Goal: Use online tool/utility: Utilize a website feature to perform a specific function

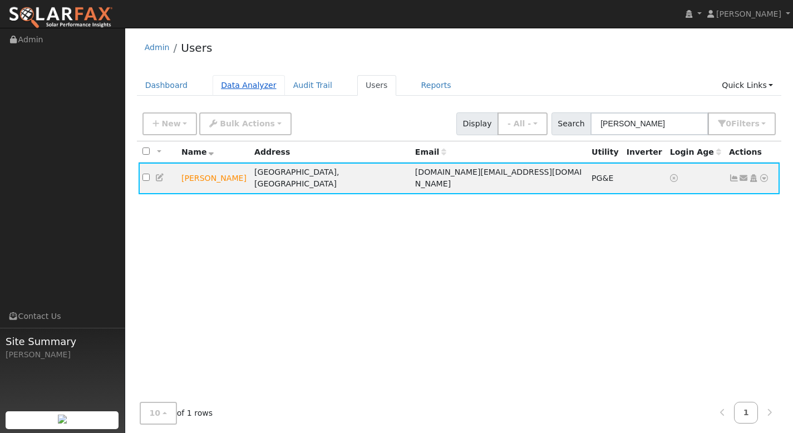
click at [228, 86] on link "Data Analyzer" at bounding box center [249, 85] width 72 height 21
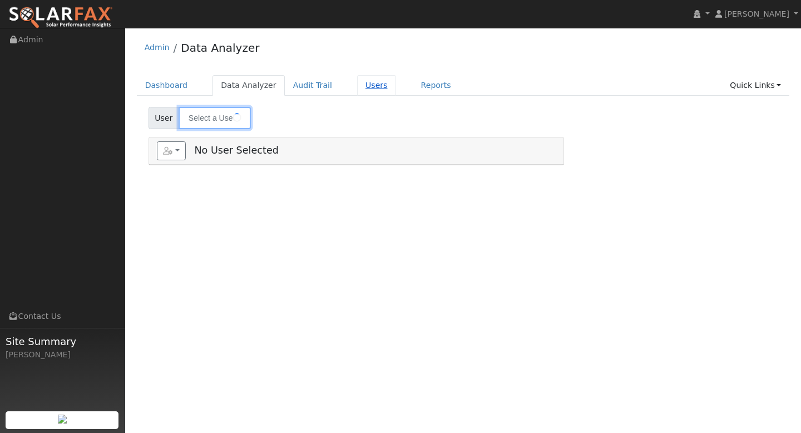
type input "Jacob Susa"
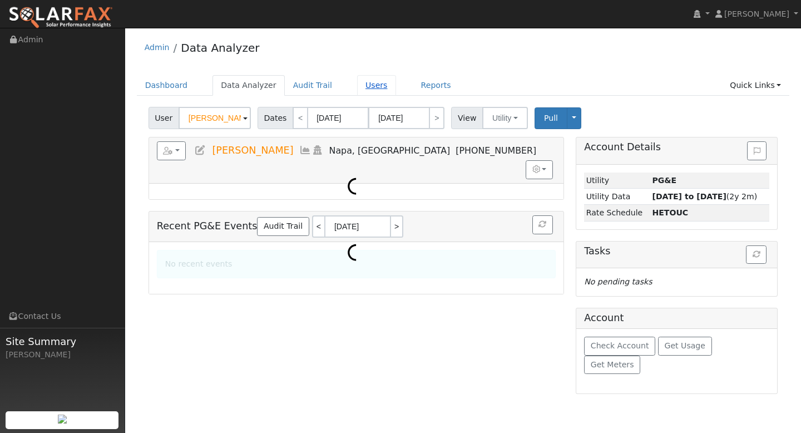
click at [371, 86] on link "Users" at bounding box center [376, 85] width 39 height 21
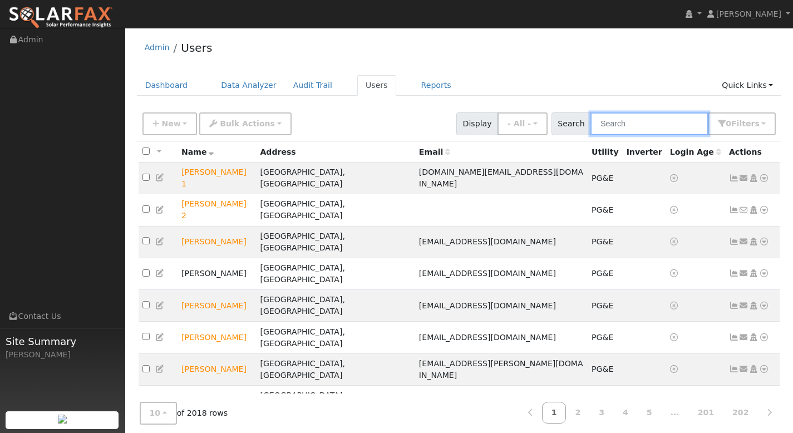
click at [626, 126] on input "text" at bounding box center [649, 123] width 118 height 23
paste input "[PERSON_NAME]"
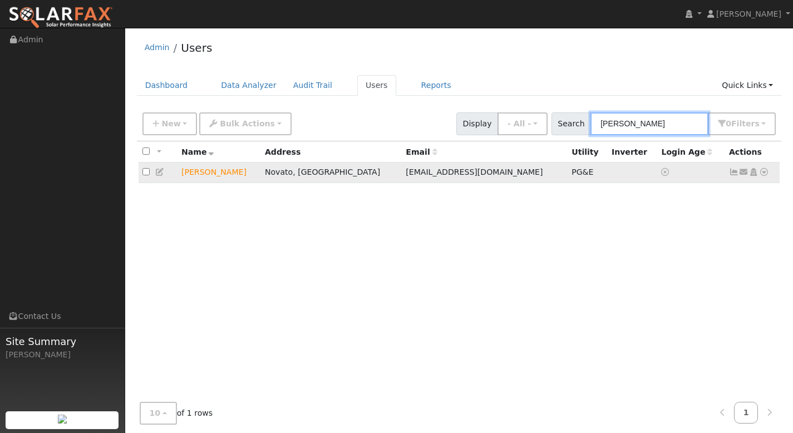
type input "[PERSON_NAME]"
click at [764, 173] on icon at bounding box center [764, 172] width 10 height 8
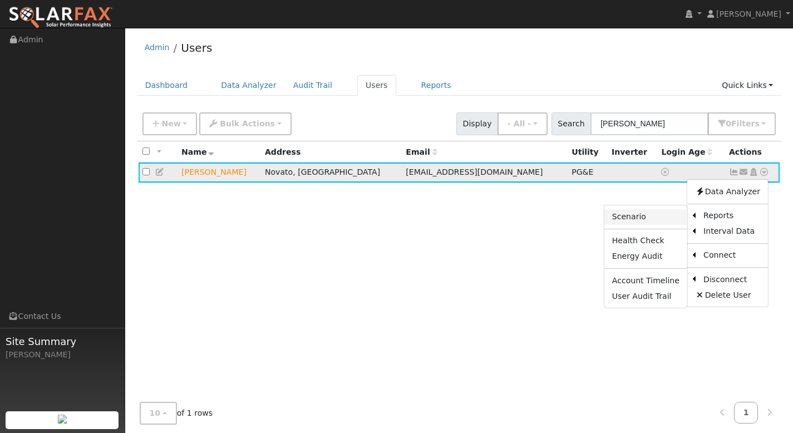
click at [658, 216] on link "Scenario" at bounding box center [645, 217] width 83 height 16
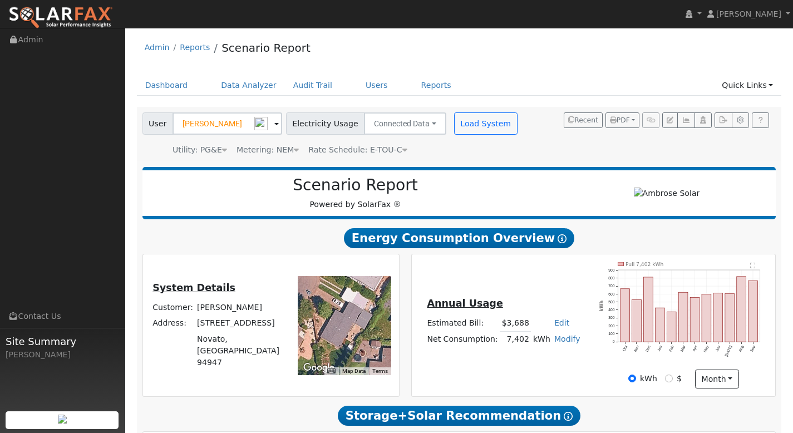
type input "0"
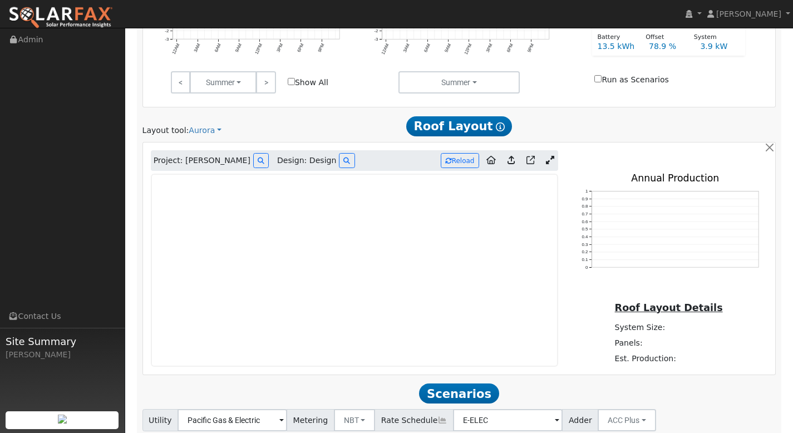
scroll to position [572, 0]
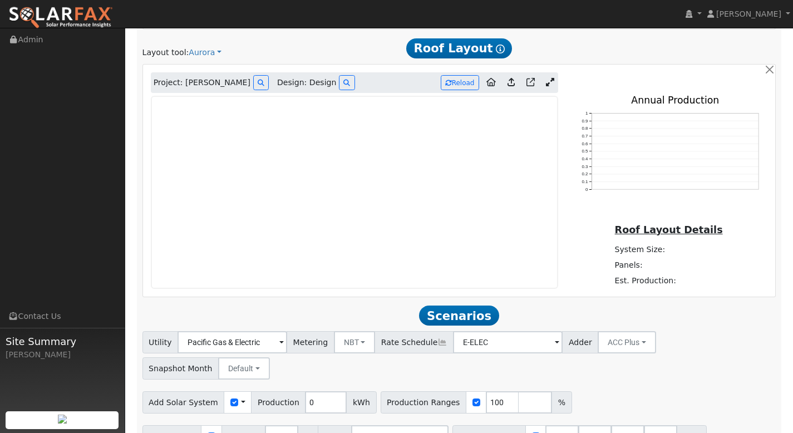
click at [241, 397] on span at bounding box center [243, 403] width 4 height 12
click at [230, 398] on input "checkbox" at bounding box center [234, 402] width 8 height 8
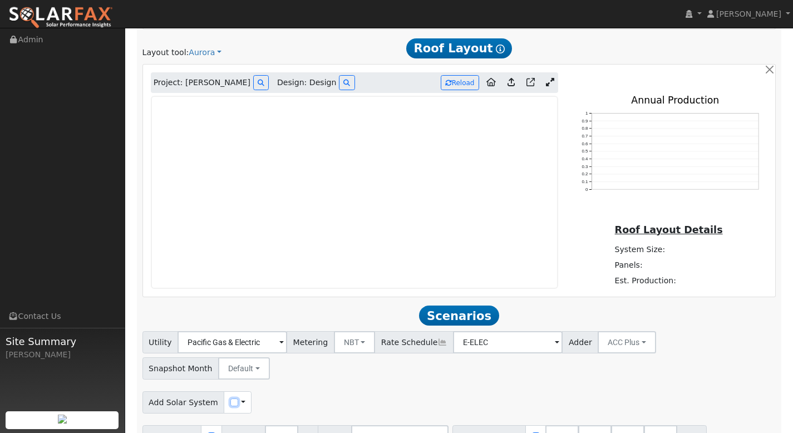
click at [230, 398] on input "checkbox" at bounding box center [234, 402] width 8 height 8
checkbox input "true"
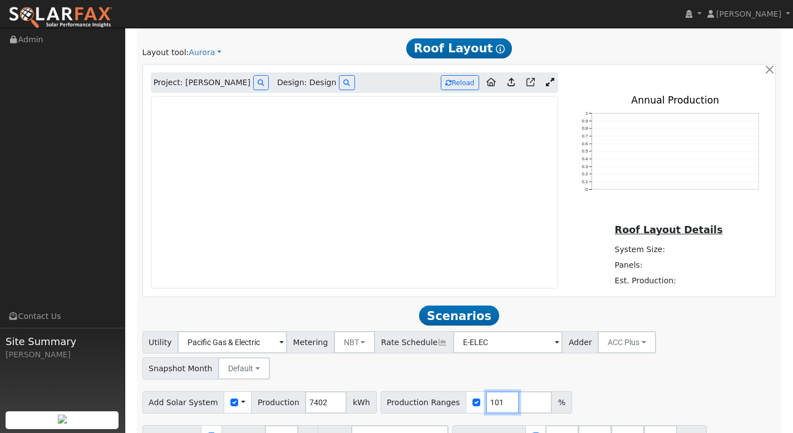
click at [495, 391] on input "101" at bounding box center [502, 402] width 33 height 22
click at [488, 391] on input "101" at bounding box center [502, 402] width 33 height 22
type input "120"
click at [519, 391] on input "number" at bounding box center [535, 402] width 33 height 22
type input "140"
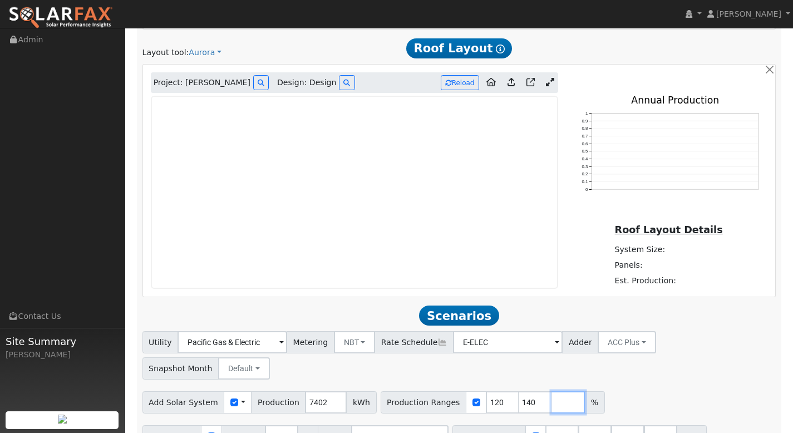
click at [551, 391] on input "number" at bounding box center [567, 402] width 33 height 22
type input "160"
click at [584, 391] on input "number" at bounding box center [600, 402] width 33 height 22
type input "180"
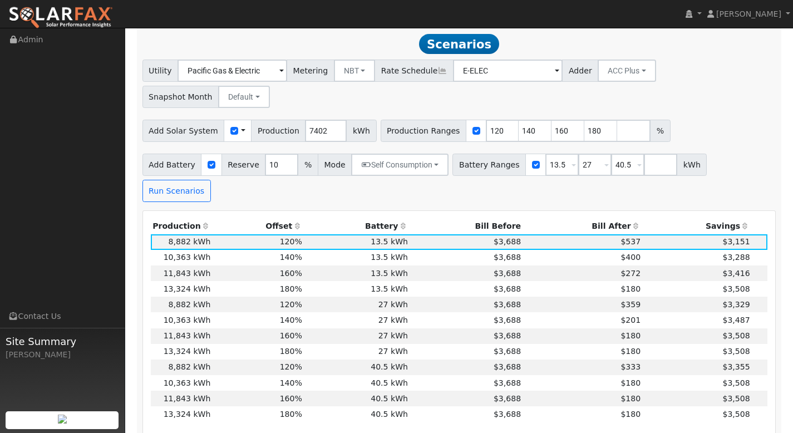
scroll to position [844, 0]
click at [595, 218] on th "Bill After" at bounding box center [583, 226] width 120 height 16
